Goal: Task Accomplishment & Management: Use online tool/utility

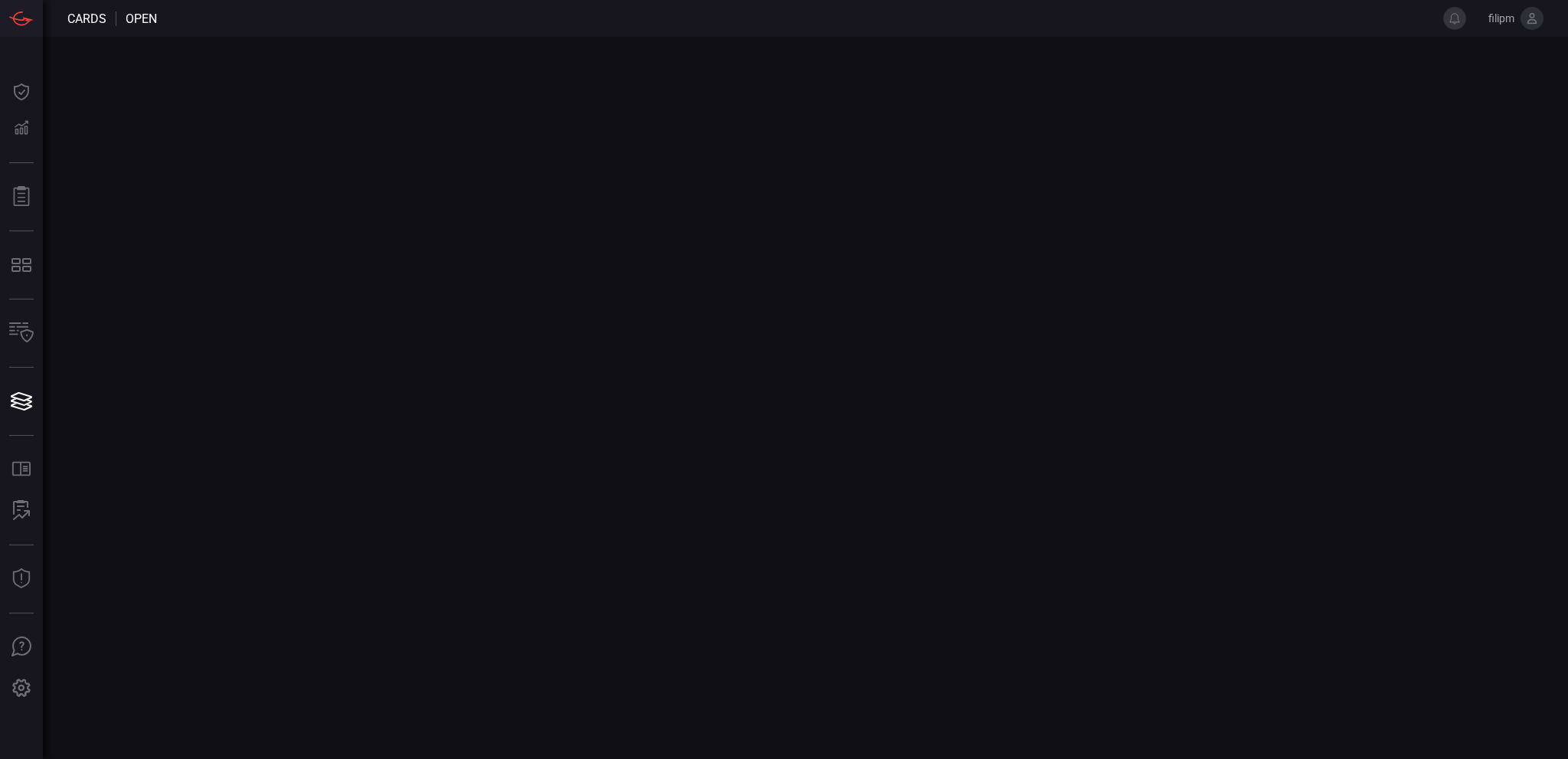
click at [508, 176] on main at bounding box center [784, 398] width 1568 height 723
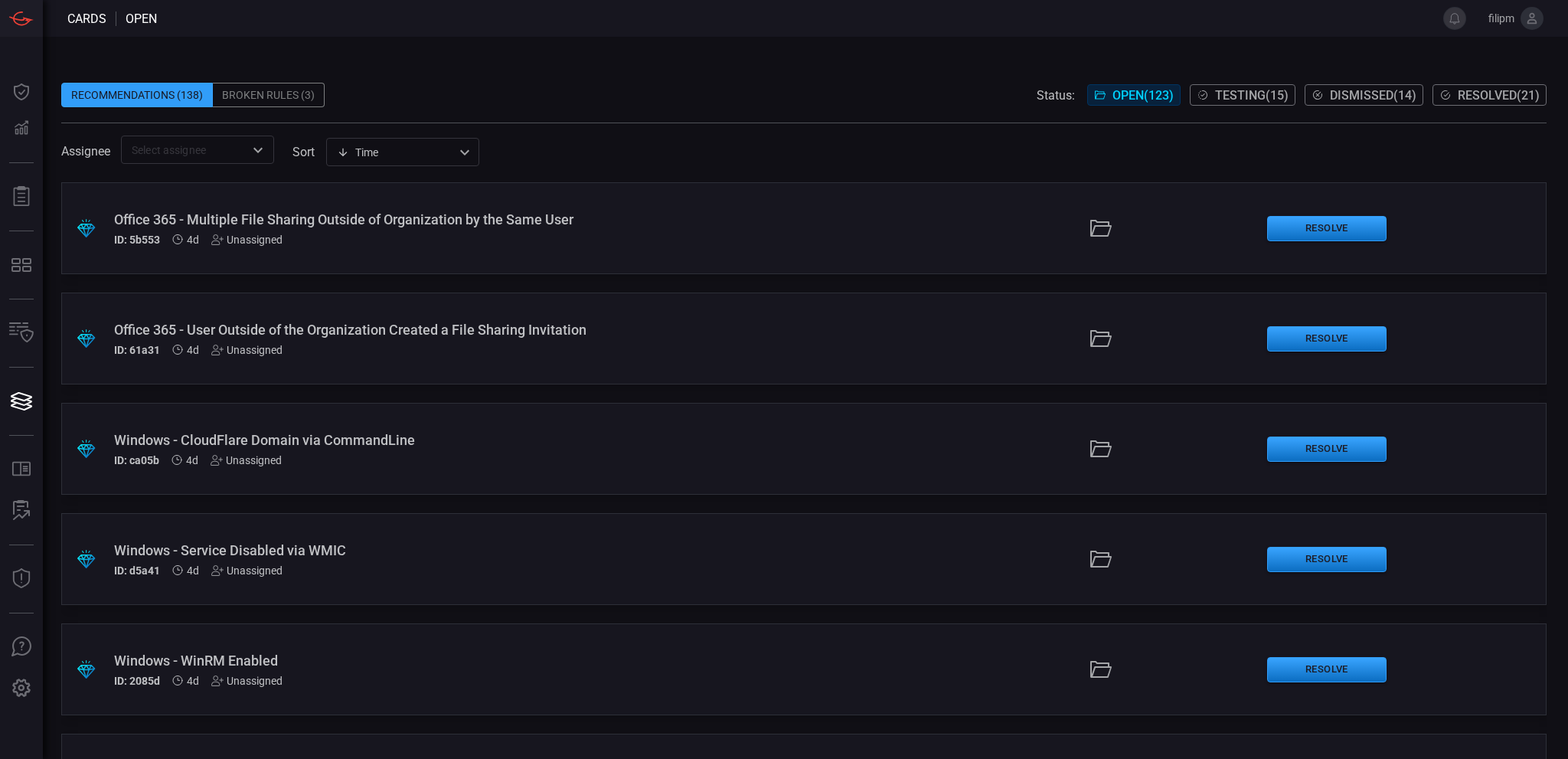
click at [271, 94] on div "Broken Rules (3)" at bounding box center [269, 95] width 112 height 25
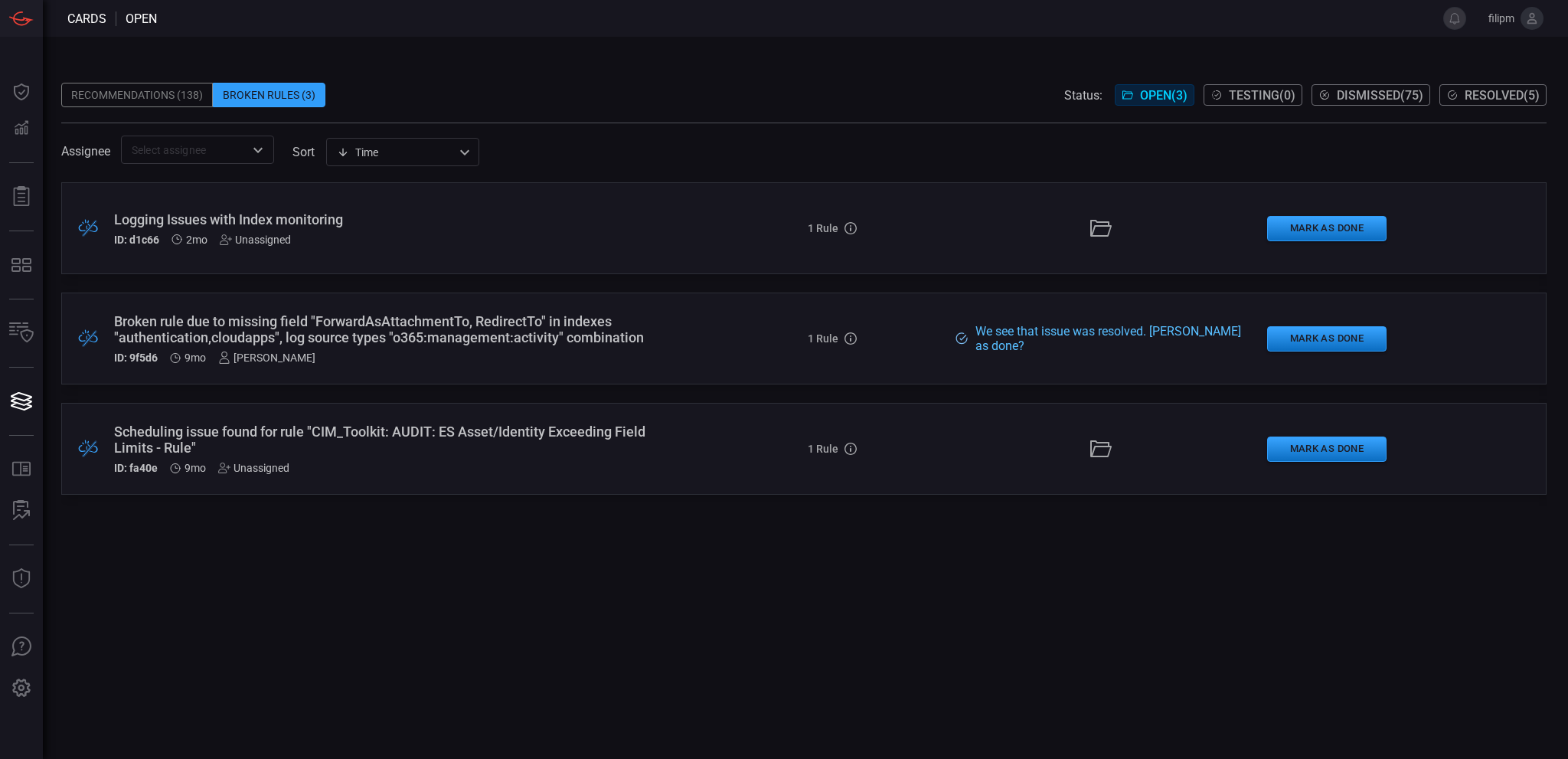
click at [304, 576] on div ".broken_cards_icon_0{fill:#39A4FF;} .broken_cards_icon_1{fill:none;stroke:#1918…" at bounding box center [804, 471] width 1486 height 577
click at [642, 229] on div "Logging Issues with Index monitoring ID: d1c66 2mo Unassigned" at bounding box center [381, 229] width 536 height 34
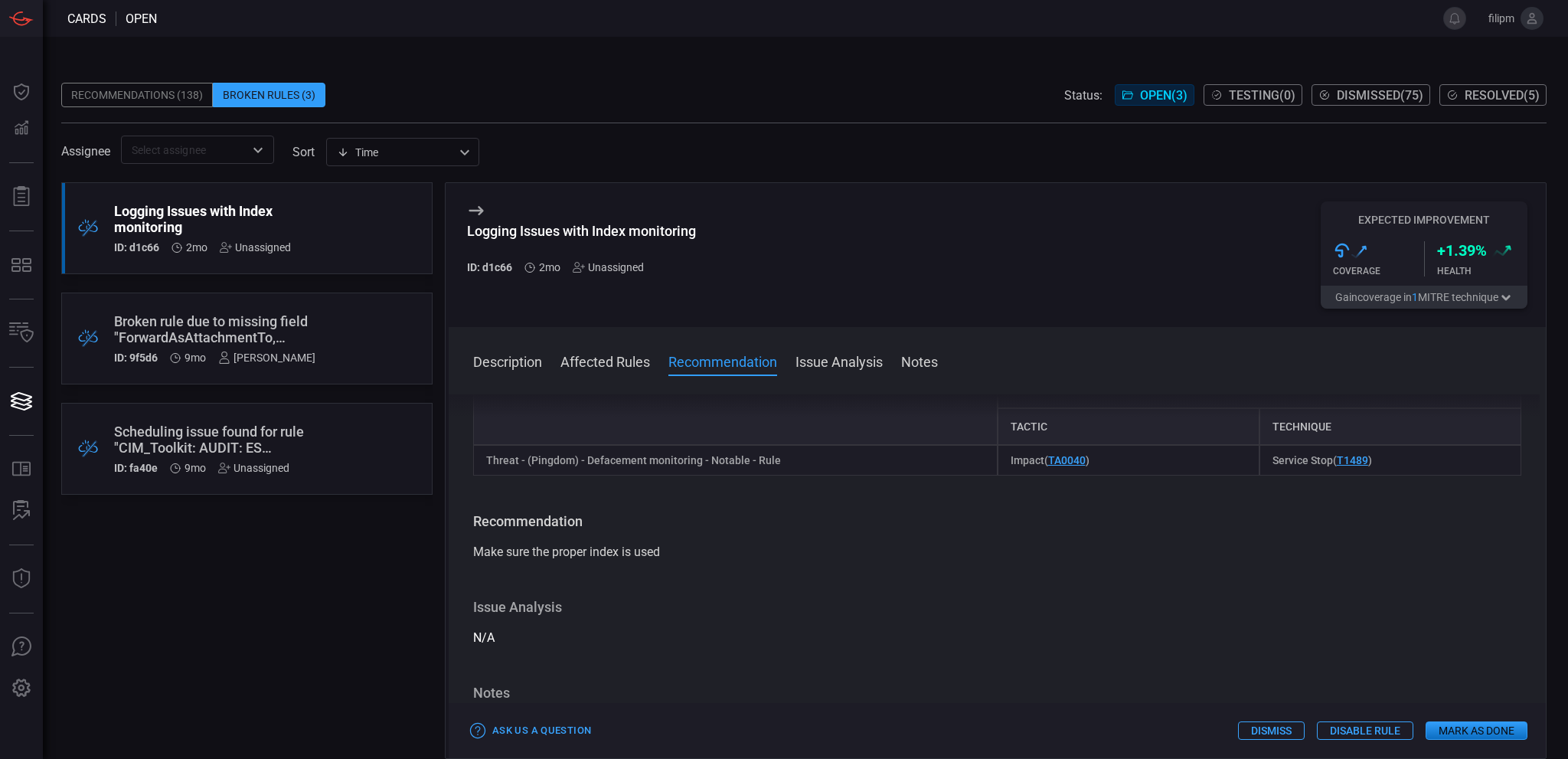
scroll to position [264, 0]
